Goal: Navigation & Orientation: Find specific page/section

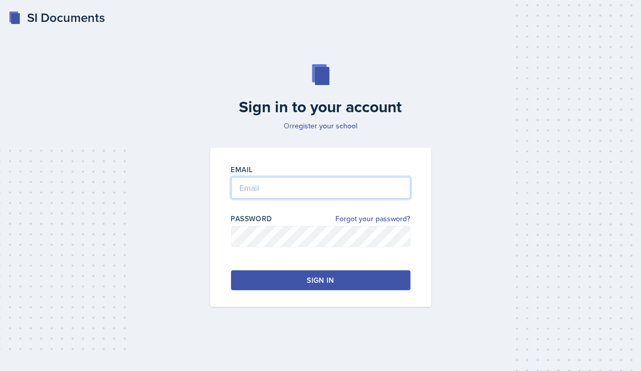
click at [302, 184] on input "email" at bounding box center [320, 188] width 179 height 22
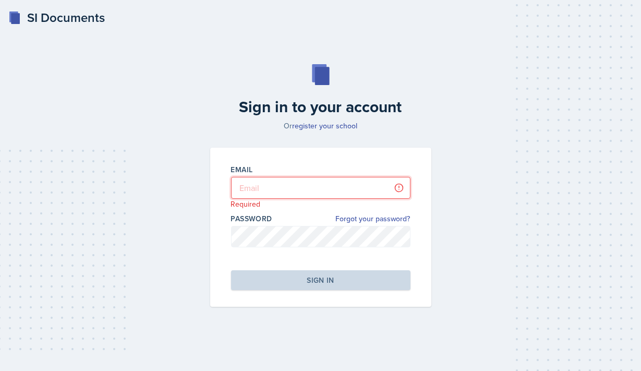
type input "[PERSON_NAME][EMAIL_ADDRESS][DOMAIN_NAME]"
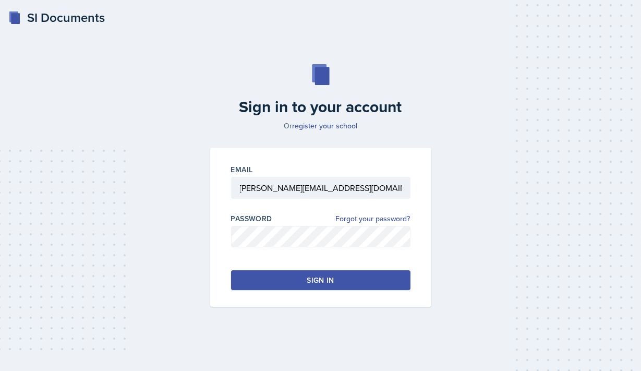
click at [332, 280] on div "Sign in" at bounding box center [319, 280] width 27 height 10
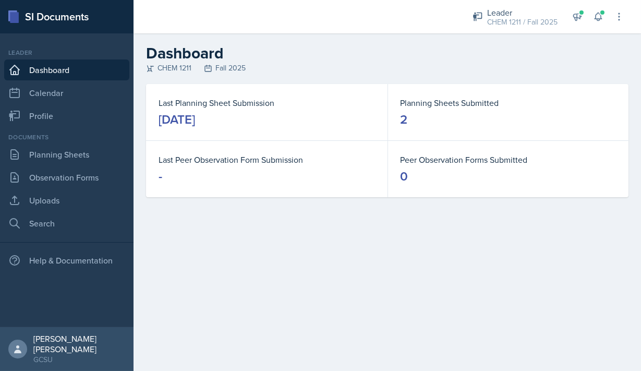
click at [56, 104] on div "Leader Dashboard Calendar Profile" at bounding box center [66, 87] width 125 height 78
click at [46, 91] on link "Calendar" at bounding box center [66, 92] width 125 height 21
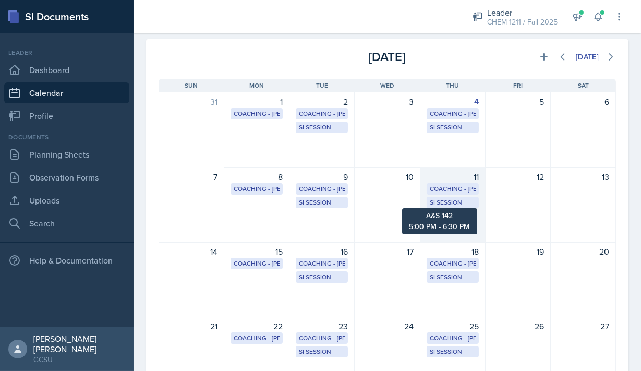
scroll to position [42, 0]
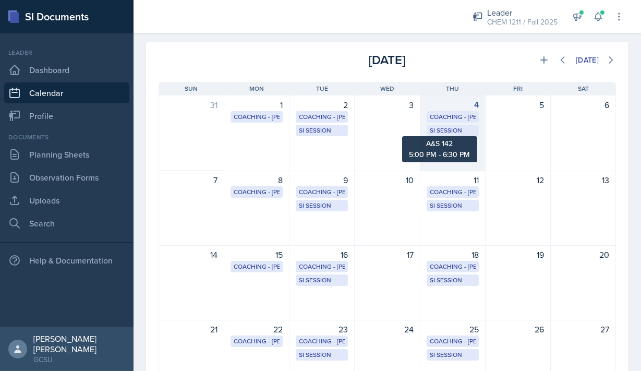
click at [440, 132] on div "SI Session" at bounding box center [452, 130] width 46 height 9
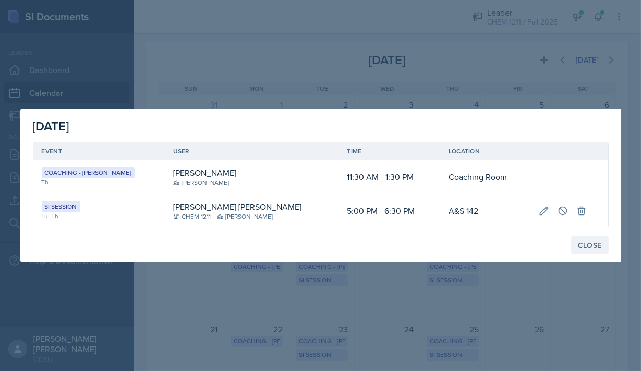
click at [596, 245] on div "Close" at bounding box center [589, 245] width 24 height 8
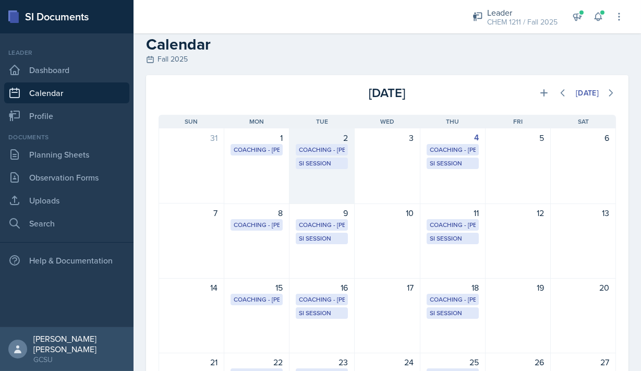
scroll to position [114, 0]
